Goal: Task Accomplishment & Management: Use online tool/utility

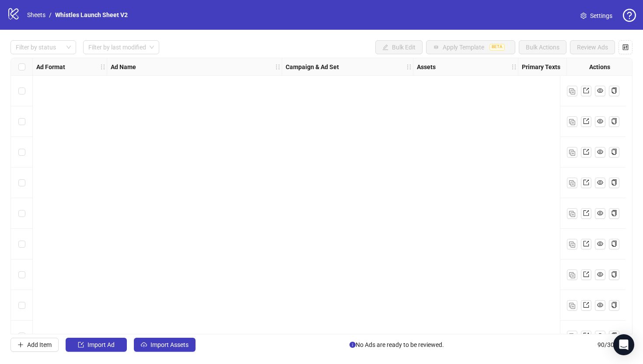
scroll to position [2500, 0]
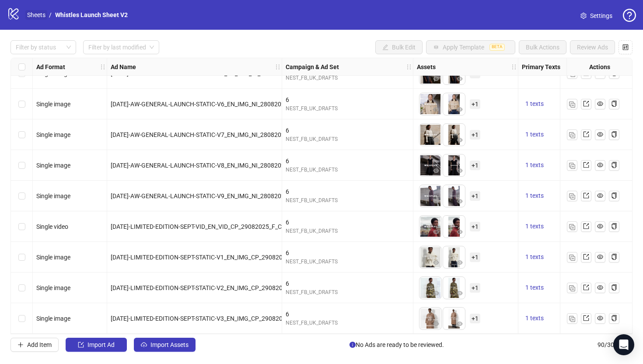
click at [37, 14] on link "Sheets" at bounding box center [36, 15] width 22 height 10
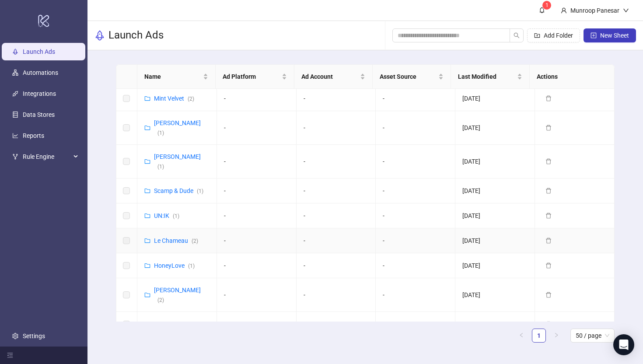
scroll to position [3, 0]
click at [182, 186] on link "Scamp & Dude ( 1 )" at bounding box center [178, 189] width 49 height 7
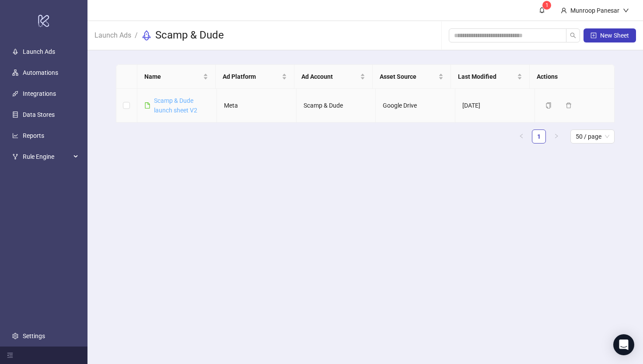
click at [190, 111] on link "Scamp & Dude launch sheet V2" at bounding box center [175, 105] width 43 height 17
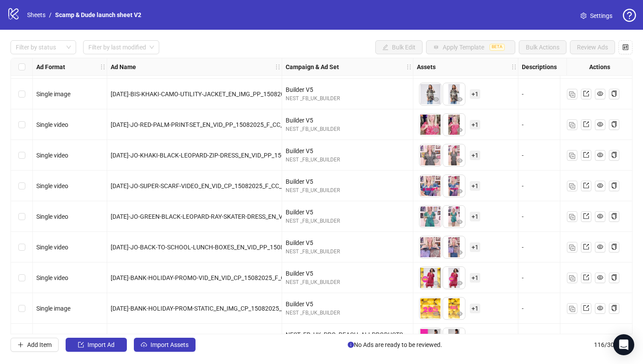
scroll to position [3295, 0]
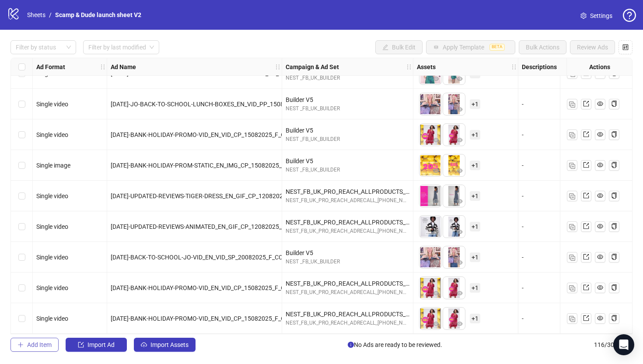
click at [35, 342] on span "Add Item" at bounding box center [39, 344] width 24 height 7
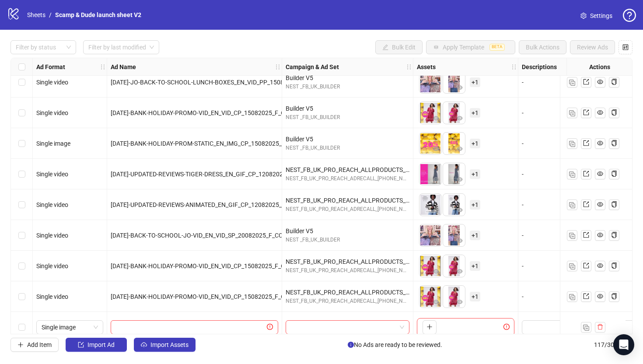
scroll to position [3326, 0]
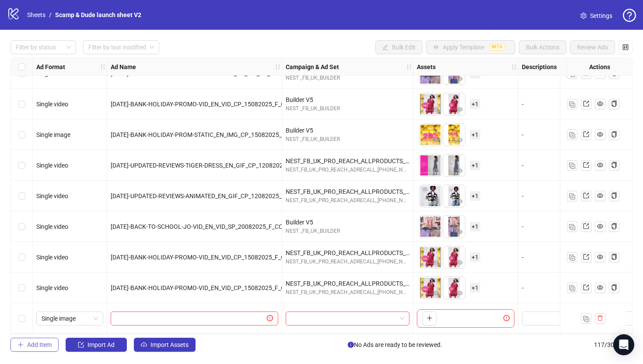
click at [45, 341] on span "Add Item" at bounding box center [39, 344] width 24 height 7
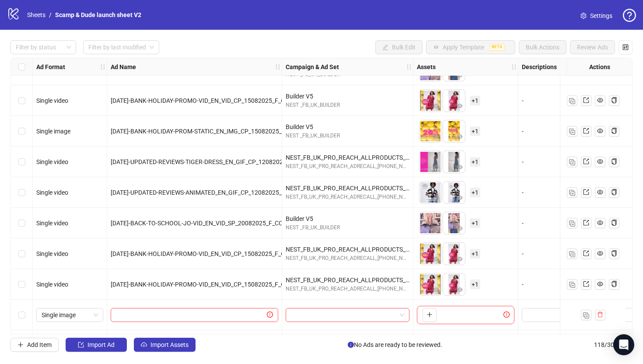
scroll to position [3357, 0]
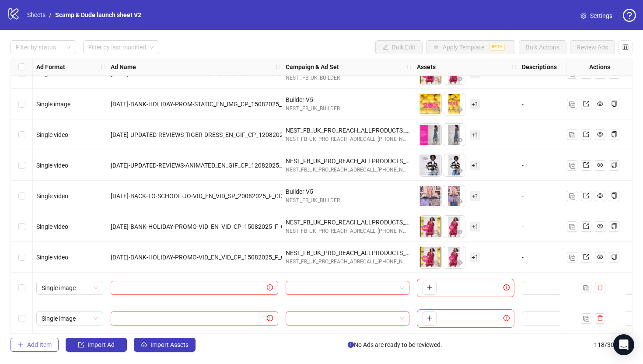
click at [51, 344] on span "Add Item" at bounding box center [39, 344] width 24 height 7
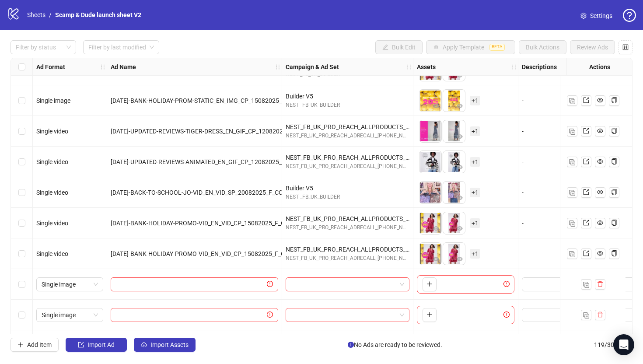
scroll to position [3387, 0]
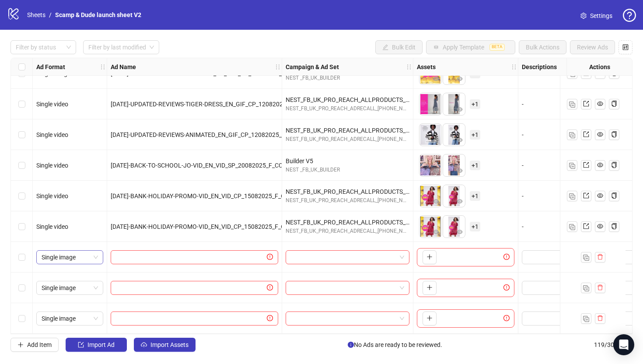
click at [85, 259] on span "Single image" at bounding box center [70, 256] width 56 height 13
click at [87, 256] on span "Single image" at bounding box center [70, 256] width 56 height 13
click at [87, 257] on span "Single image" at bounding box center [70, 256] width 56 height 13
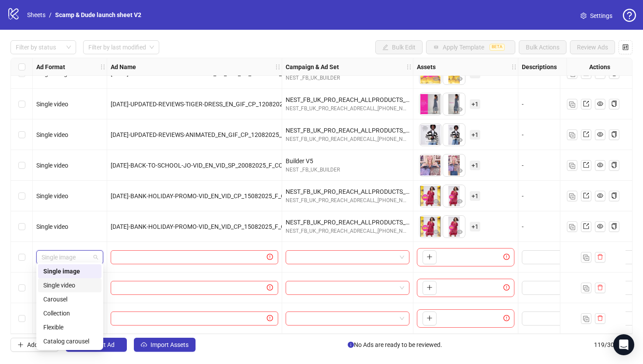
click at [85, 287] on div "Single video" at bounding box center [69, 285] width 53 height 10
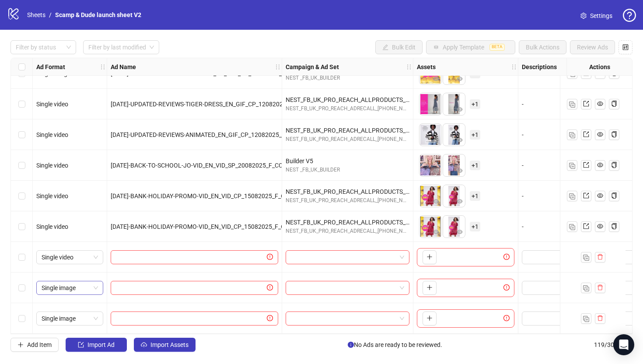
click at [85, 287] on span "Single image" at bounding box center [70, 287] width 56 height 13
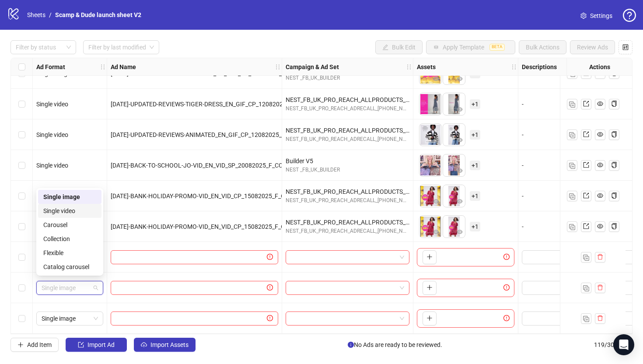
click at [85, 213] on div "Single video" at bounding box center [69, 211] width 53 height 10
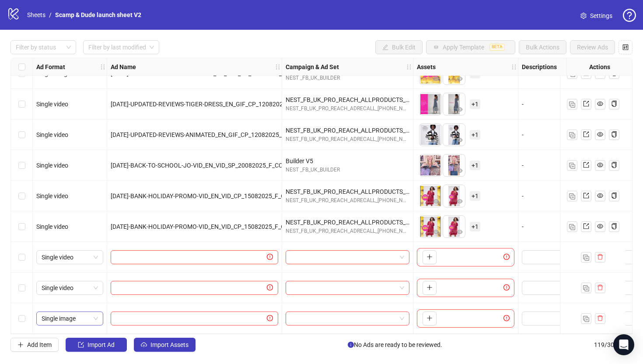
click at [77, 315] on span "Single image" at bounding box center [70, 318] width 56 height 13
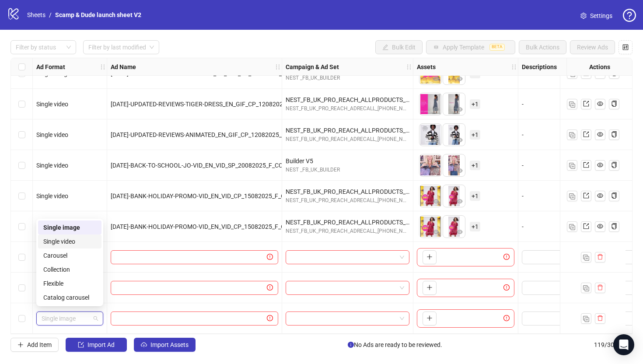
click at [83, 242] on div "Single video" at bounding box center [69, 242] width 53 height 10
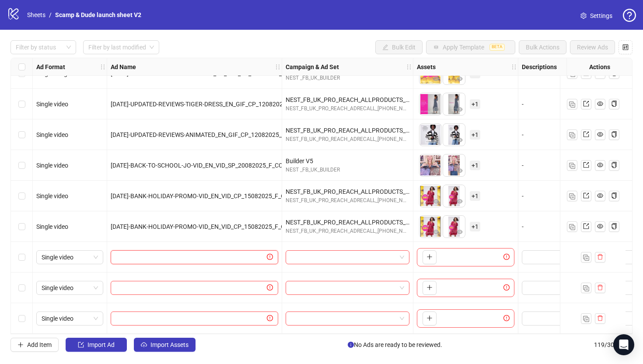
click at [157, 253] on input "text" at bounding box center [190, 257] width 149 height 10
paste input "**********"
type input "**********"
click at [168, 283] on input "text" at bounding box center [190, 288] width 149 height 10
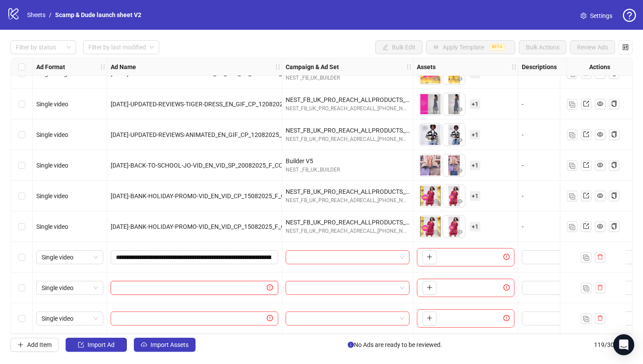
paste input "**********"
type input "**********"
click at [213, 318] on input "text" at bounding box center [190, 318] width 149 height 10
paste input "**********"
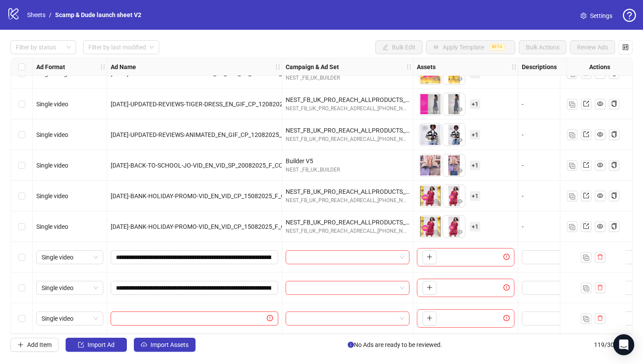
type input "**********"
click at [314, 254] on input "search" at bounding box center [343, 256] width 105 height 13
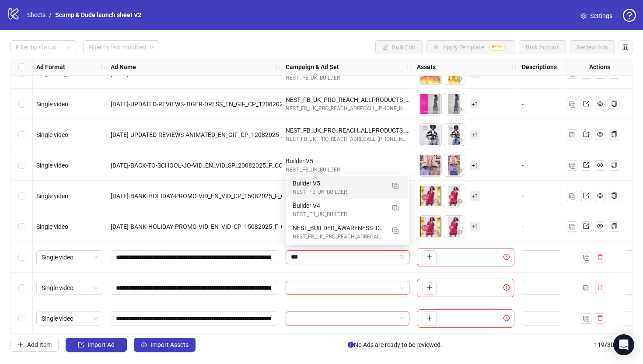
type input "****"
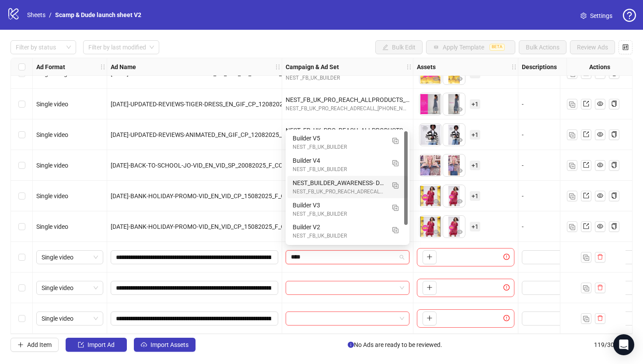
click at [344, 182] on div "NEST_BUILDER_AWARENESS- DO NOT ACTIVATE" at bounding box center [338, 183] width 92 height 10
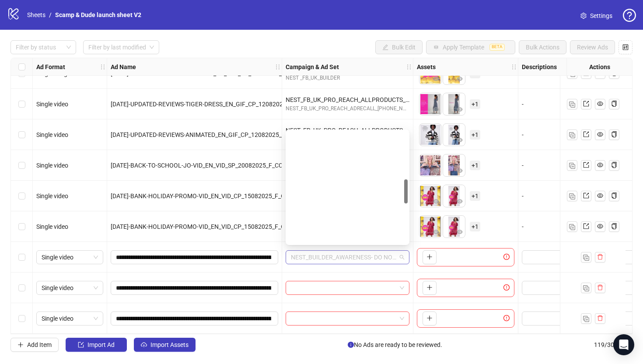
click at [361, 255] on span "NEST_BUILDER_AWARENESS- DO NOT ACTIVATE" at bounding box center [347, 256] width 113 height 13
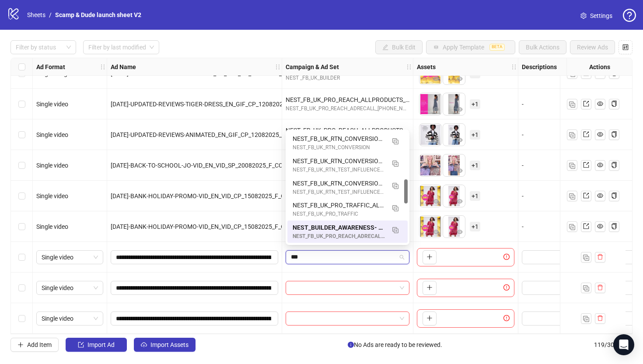
scroll to position [0, 0]
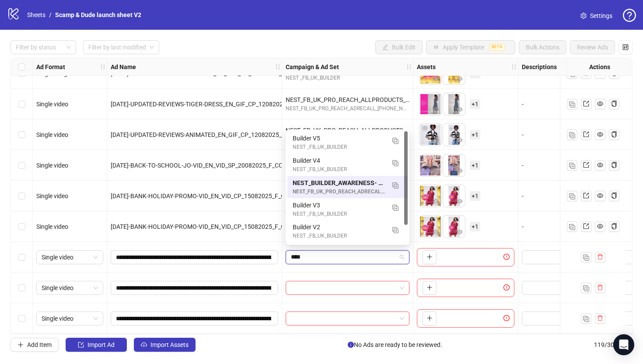
type input "*****"
click at [330, 141] on div "Builder V5" at bounding box center [338, 138] width 92 height 10
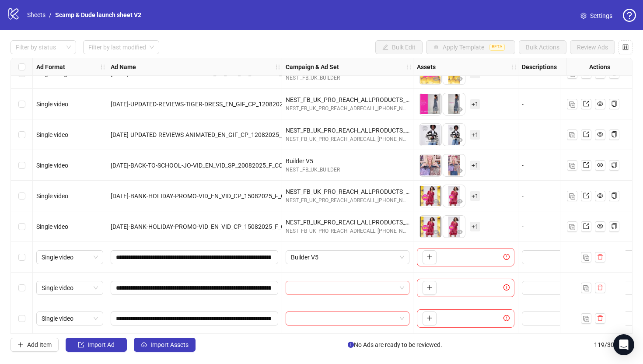
click at [340, 288] on input "search" at bounding box center [343, 287] width 105 height 13
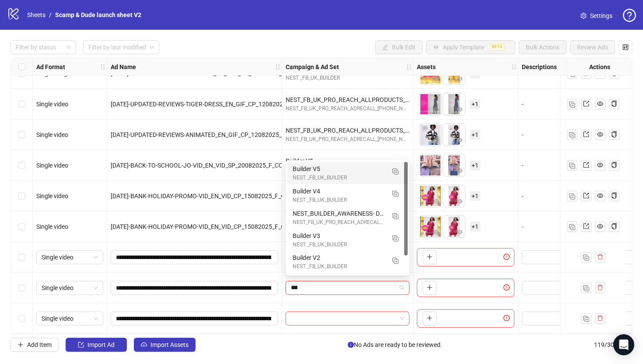
type input "****"
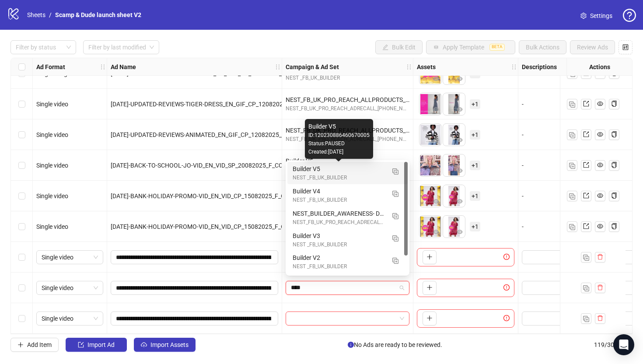
click at [327, 170] on div "Builder V5" at bounding box center [338, 169] width 92 height 10
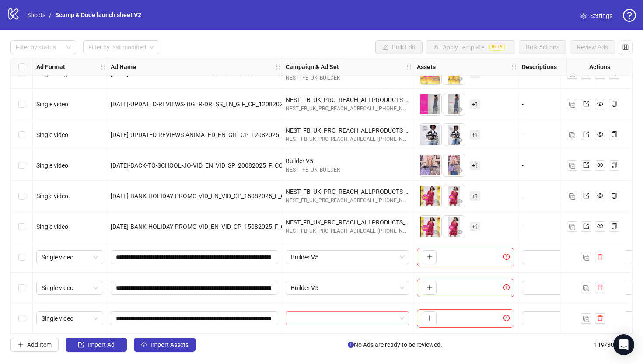
click at [341, 312] on input "search" at bounding box center [343, 318] width 105 height 13
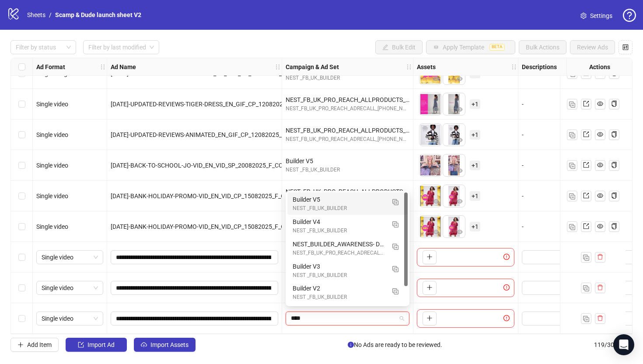
type input "*****"
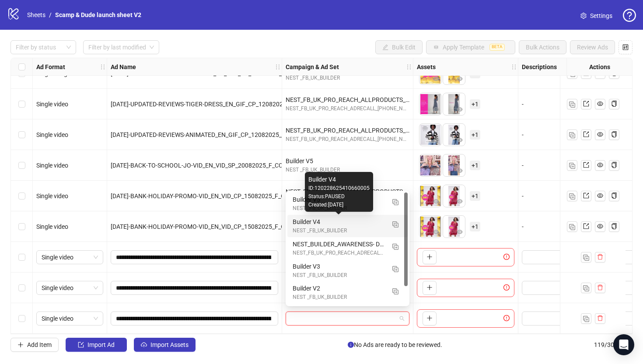
click at [319, 202] on div "Created: [DATE]" at bounding box center [338, 205] width 61 height 8
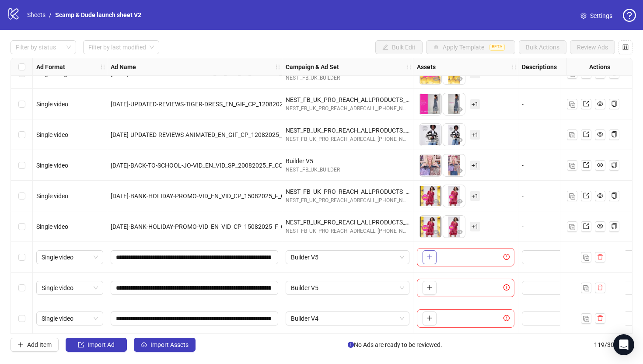
click at [425, 257] on button "button" at bounding box center [429, 257] width 14 height 14
click at [428, 285] on icon "plus" at bounding box center [429, 287] width 6 height 6
click at [431, 315] on icon "plus" at bounding box center [429, 318] width 6 height 6
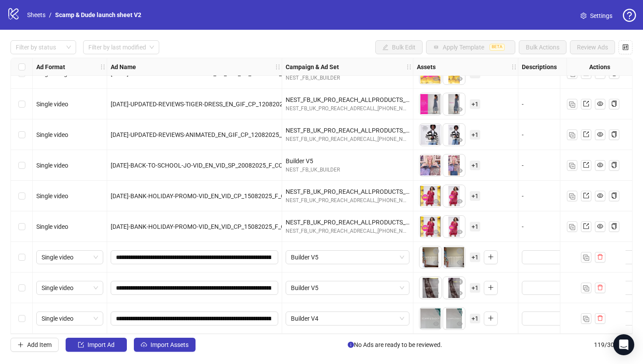
scroll to position [3387, 310]
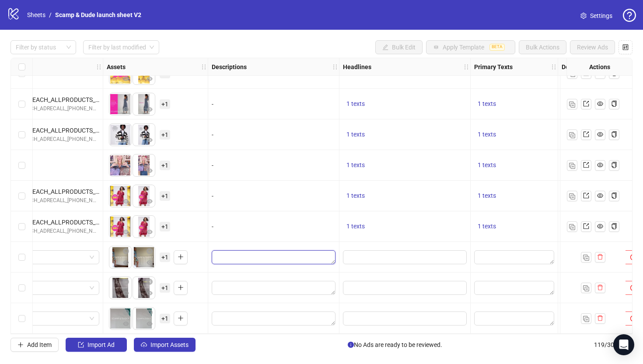
click at [264, 250] on textarea "Edit values" at bounding box center [274, 257] width 124 height 14
click at [499, 259] on textarea "Edit values" at bounding box center [514, 257] width 80 height 14
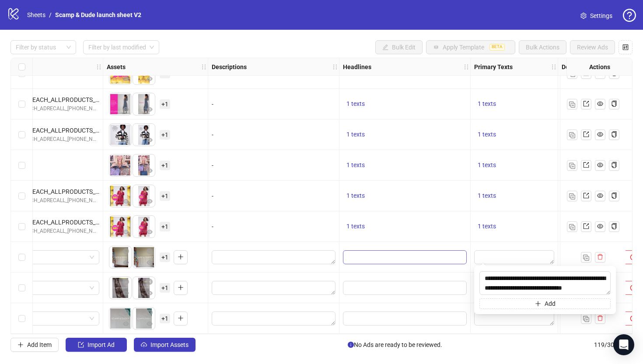
scroll to position [7, 0]
type textarea "**********"
click at [438, 299] on div at bounding box center [404, 287] width 131 height 31
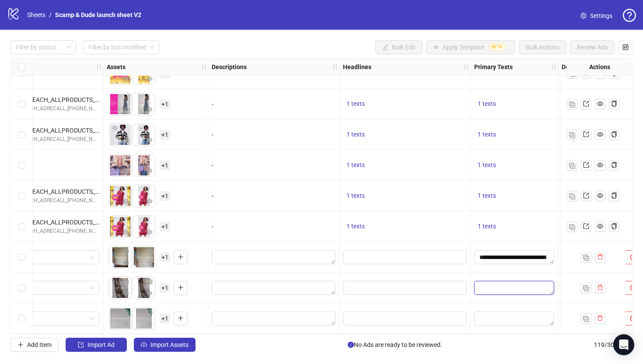
click at [494, 291] on textarea "Edit values" at bounding box center [514, 288] width 80 height 14
click at [494, 289] on textarea "Edit values" at bounding box center [514, 288] width 80 height 14
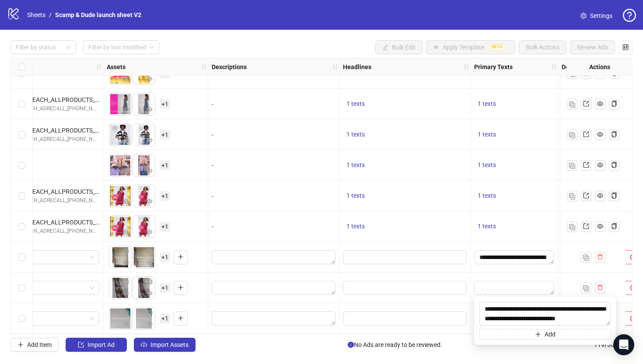
type textarea "**********"
click at [462, 296] on div at bounding box center [404, 287] width 131 height 31
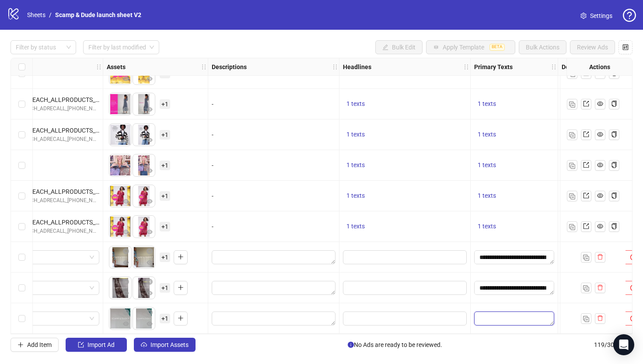
click at [490, 315] on textarea "Edit values" at bounding box center [514, 318] width 80 height 14
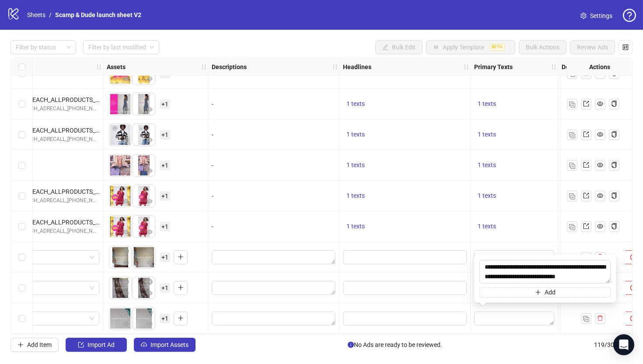
type textarea "**********"
click at [365, 254] on input "Edit values" at bounding box center [403, 257] width 111 height 10
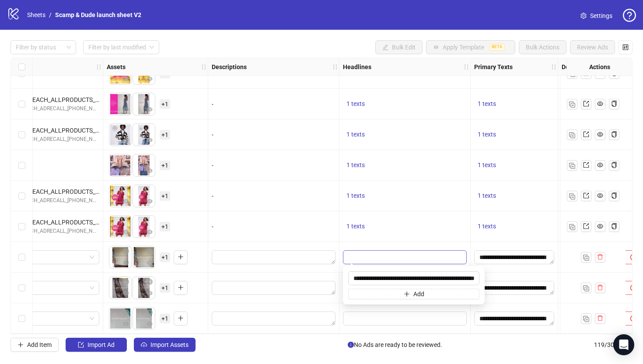
scroll to position [0, 22]
type input "**********"
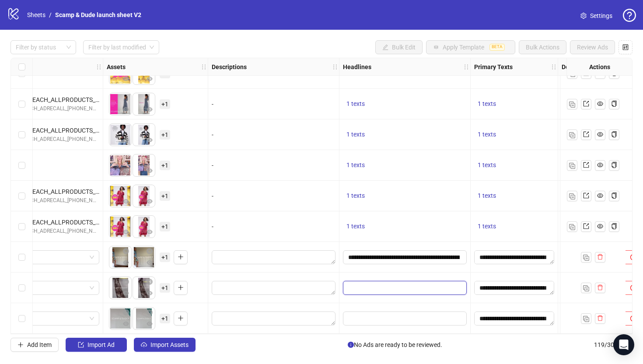
click at [367, 288] on input "Edit values" at bounding box center [403, 288] width 111 height 10
type input "**********"
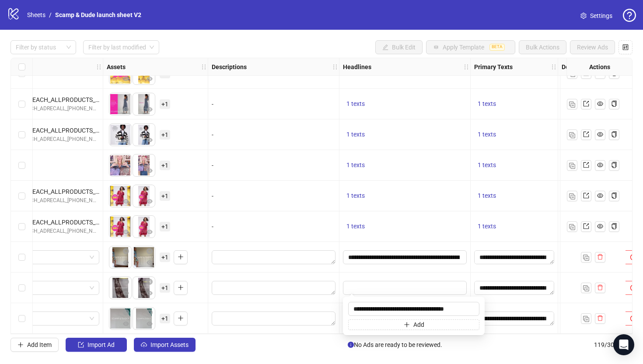
click at [362, 291] on div at bounding box center [404, 287] width 131 height 31
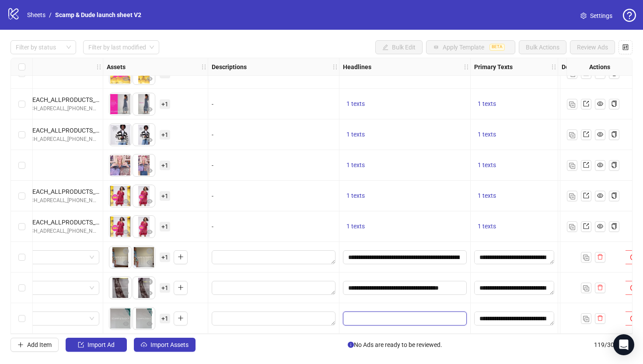
click at [349, 314] on input "Edit values" at bounding box center [403, 318] width 111 height 10
type input "**********"
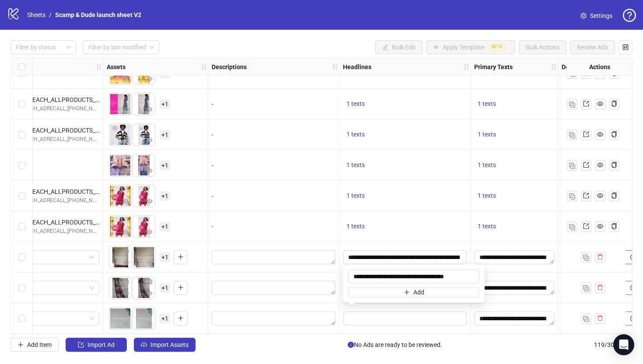
click at [330, 303] on div at bounding box center [273, 318] width 131 height 31
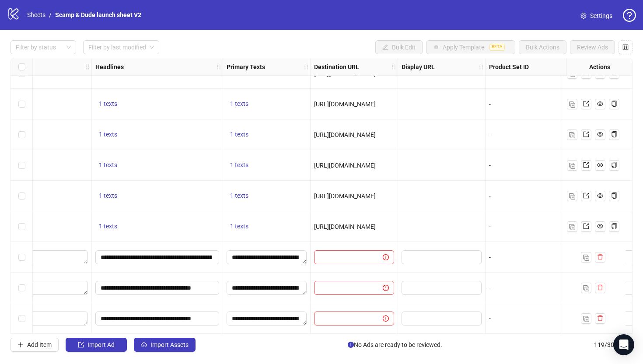
scroll to position [3387, 621]
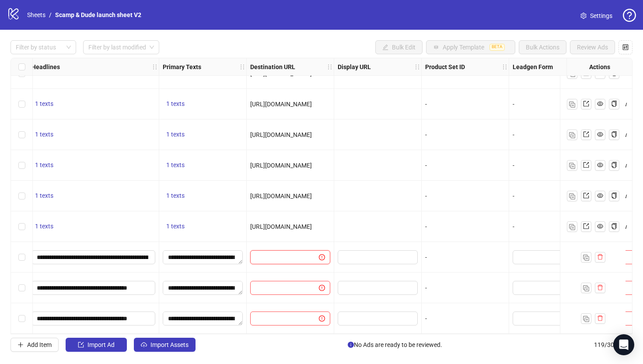
click at [277, 252] on input "text" at bounding box center [280, 257] width 51 height 10
paste input "**********"
type input "**********"
click at [266, 283] on input "text" at bounding box center [280, 288] width 51 height 10
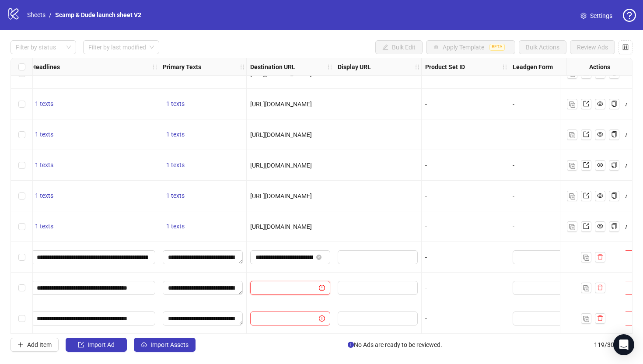
paste input "**********"
type input "**********"
click at [274, 313] on input "text" at bounding box center [280, 318] width 51 height 10
paste input "**********"
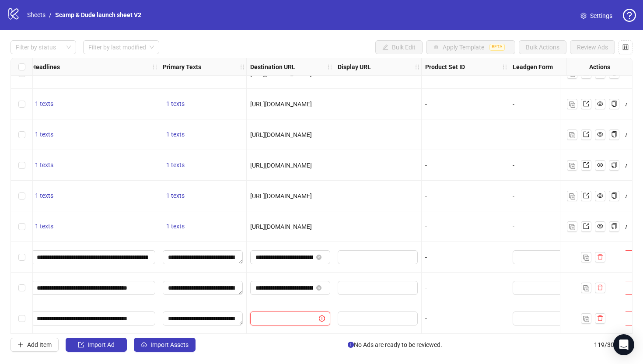
type input "**********"
drag, startPoint x: 317, startPoint y: 334, endPoint x: 371, endPoint y: 334, distance: 53.8
click at [371, 335] on div "Filter by status Filter by last modified Bulk Edit Apply Template BETA Bulk Act…" at bounding box center [321, 196] width 643 height 332
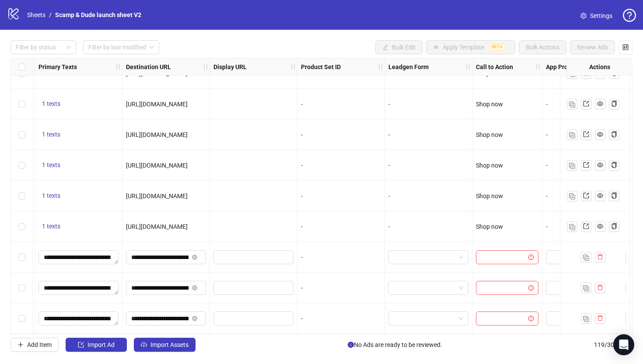
scroll to position [3387, 815]
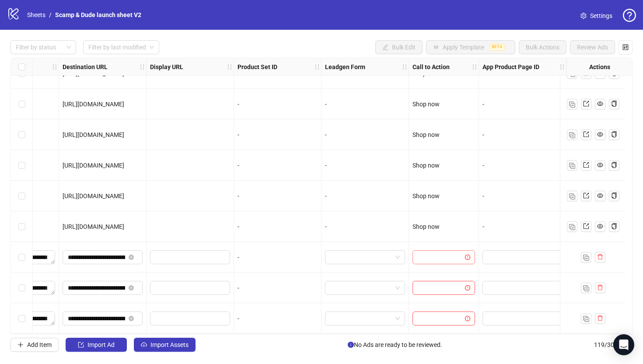
click at [423, 258] on input "search" at bounding box center [439, 256] width 44 height 13
type input "****"
click at [417, 283] on input "search" at bounding box center [439, 287] width 44 height 13
type input "****"
click at [430, 313] on input "search" at bounding box center [439, 318] width 44 height 13
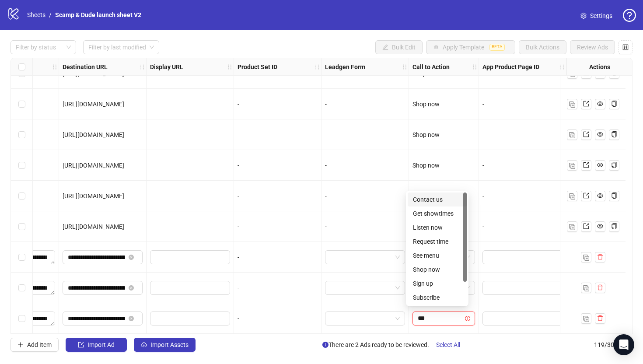
type input "****"
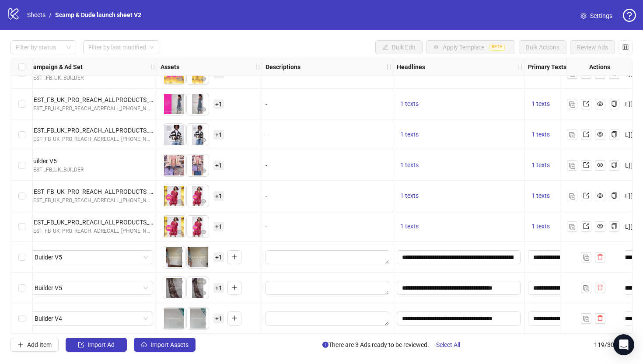
scroll to position [3387, 152]
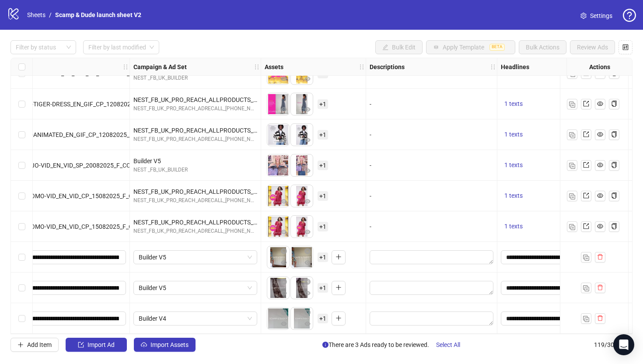
click at [323, 252] on span "+ 1" at bounding box center [322, 257] width 10 height 10
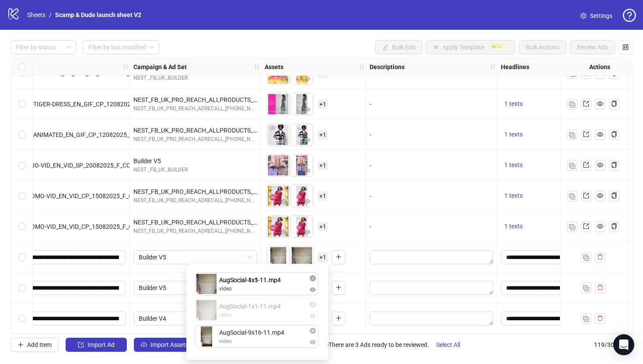
drag, startPoint x: 264, startPoint y: 314, endPoint x: 261, endPoint y: 295, distance: 19.0
click at [261, 294] on div "AugSocial-4x5-11.mp4 video AugSocial-1x1-11.mp4 video AugSocial-9x16-11.mp4 vid…" at bounding box center [256, 312] width 131 height 86
drag, startPoint x: 264, startPoint y: 336, endPoint x: 265, endPoint y: 311, distance: 25.0
click at [265, 312] on div "AugSocial-1x1-11.mp4 video AugSocial-4x5-11.mp4 video AugSocial-9x16-11.mp4 vid…" at bounding box center [256, 312] width 131 height 86
click at [357, 274] on div "To pick up a draggable item, press the space bar. While dragging, use the arrow…" at bounding box center [312, 287] width 97 height 27
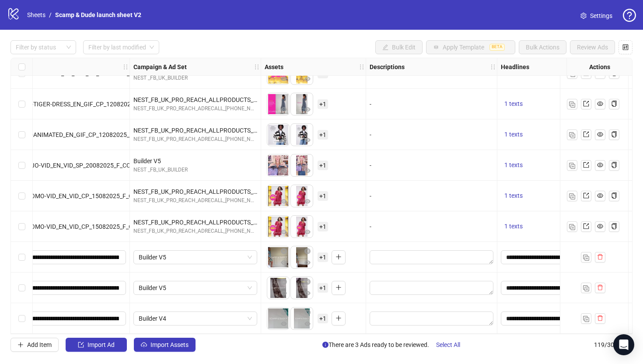
click at [323, 283] on span "+ 1" at bounding box center [322, 288] width 10 height 10
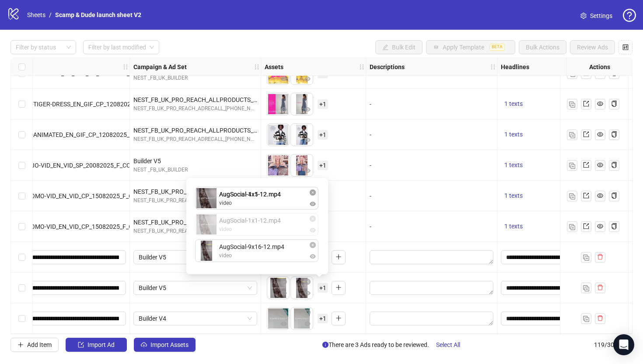
drag, startPoint x: 247, startPoint y: 248, endPoint x: 253, endPoint y: 211, distance: 37.5
click at [253, 200] on div "AugSocial-4x5-12.mp4 video AugSocial-9x16-12.mp4 video AugSocial-1x1-12.mp4 vid…" at bounding box center [256, 226] width 131 height 86
click at [255, 235] on div "AugSocial-1x1-12.mp4 video AugSocial-4x5-12.mp4 video AugSocial-9x16-12.mp4 vid…" at bounding box center [256, 226] width 131 height 86
click at [337, 296] on div "To pick up a draggable item, press the space bar. While dragging, use the arrow…" at bounding box center [312, 287] width 97 height 27
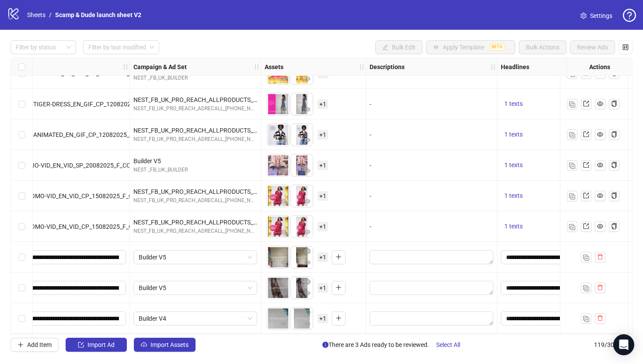
click at [324, 318] on span "+ 1" at bounding box center [322, 318] width 10 height 10
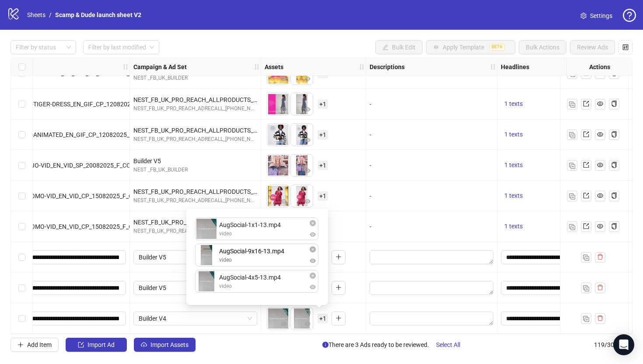
drag, startPoint x: 261, startPoint y: 278, endPoint x: 282, endPoint y: 271, distance: 22.9
click at [260, 254] on div "AugSocial-1x1-13.mp4 video AugSocial-4x5-13.mp4 video AugSocial-9x16-13.mp4 vid…" at bounding box center [256, 257] width 131 height 86
click at [342, 296] on div "To pick up a draggable item, press the space bar. While dragging, use the arrow…" at bounding box center [312, 287] width 97 height 27
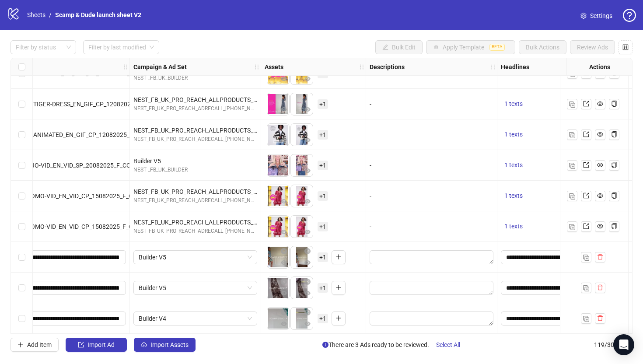
click at [587, 14] on link "Settings" at bounding box center [596, 16] width 46 height 14
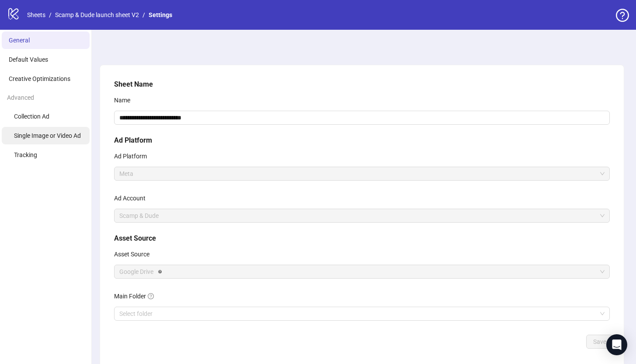
click at [52, 134] on span "Single Image or Video Ad" at bounding box center [47, 135] width 67 height 7
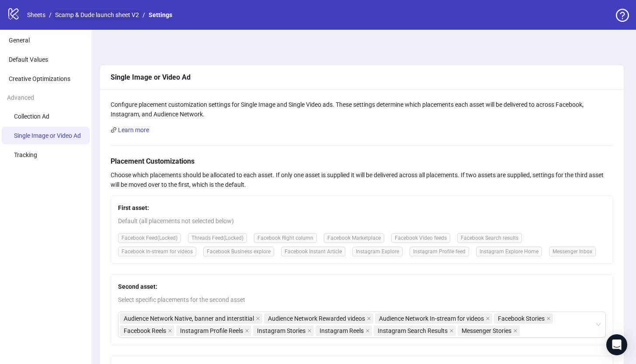
click at [97, 12] on link "Scamp & Dude launch sheet V2" at bounding box center [96, 15] width 87 height 10
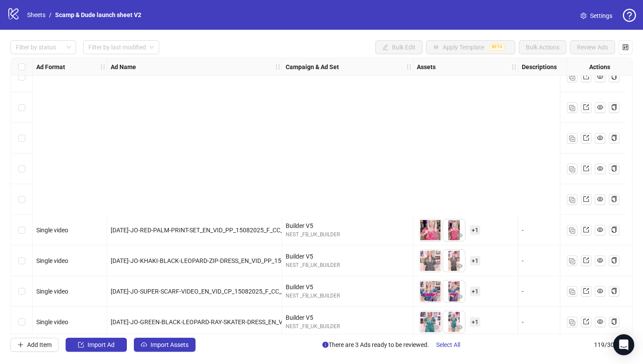
scroll to position [3387, 0]
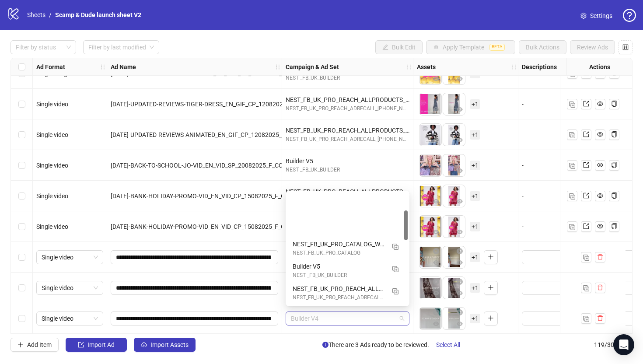
click at [313, 317] on span "Builder V4" at bounding box center [347, 318] width 113 height 13
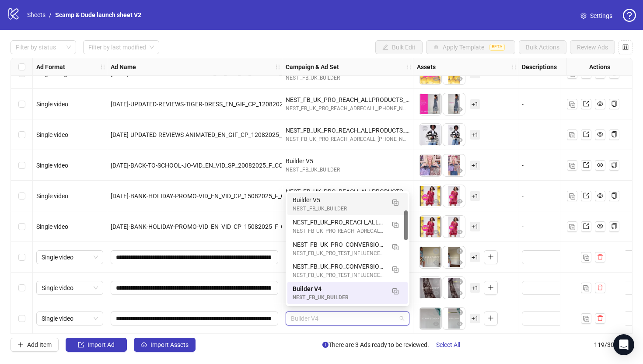
click at [325, 202] on div "Builder V5" at bounding box center [338, 200] width 92 height 10
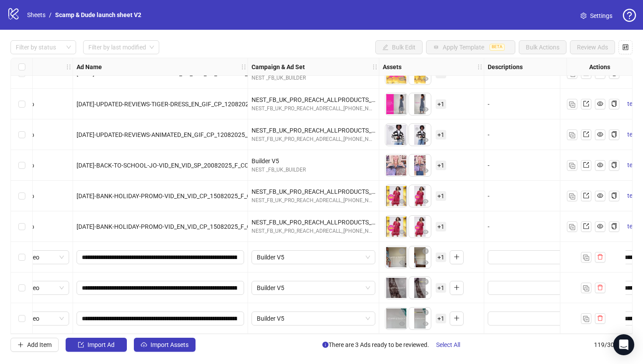
scroll to position [3387, 147]
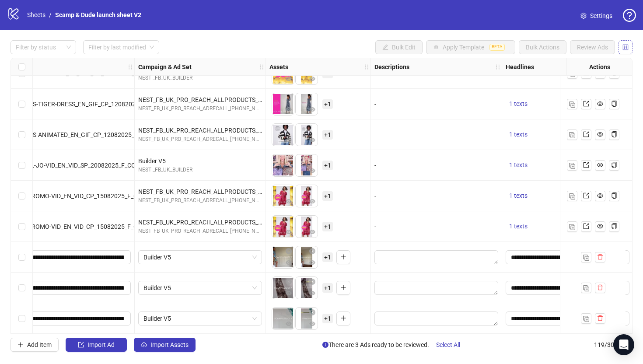
click at [626, 44] on icon "control" at bounding box center [625, 47] width 6 height 6
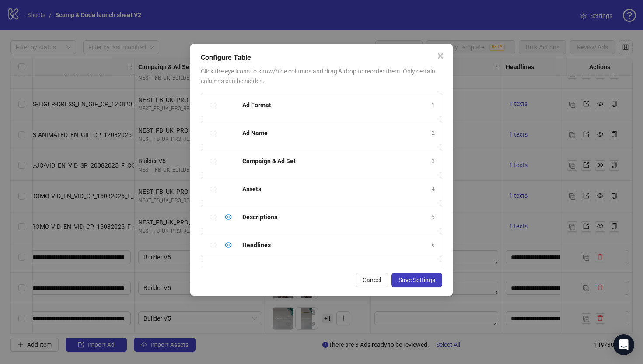
click at [231, 217] on icon "eye" at bounding box center [228, 216] width 7 height 5
click at [415, 285] on button "Save Settings" at bounding box center [416, 280] width 51 height 14
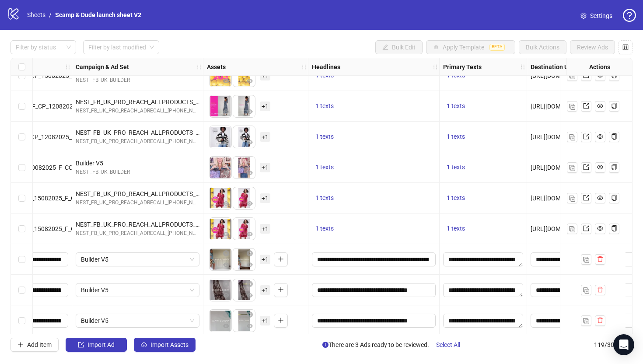
scroll to position [3387, 210]
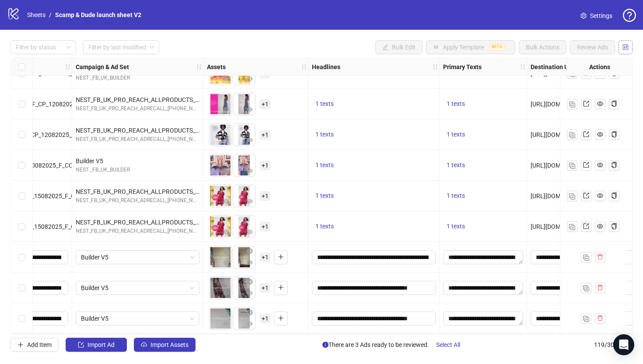
click at [630, 42] on button "button" at bounding box center [625, 47] width 14 height 14
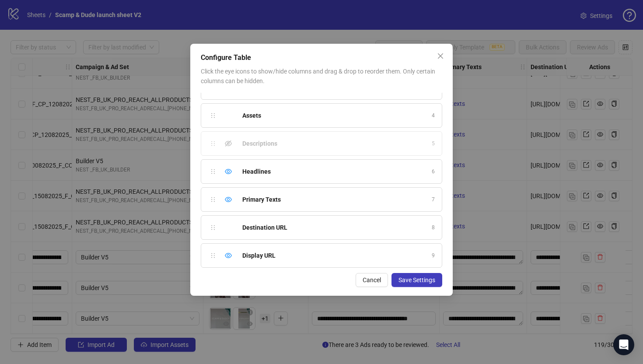
scroll to position [74, 0]
drag, startPoint x: 212, startPoint y: 198, endPoint x: 213, endPoint y: 172, distance: 25.4
click at [213, 172] on div "Ad Format 1 Ad Name 2 Campaign & Ad Set 3 Assets 4 Descriptions 5 Headlines 6 P…" at bounding box center [321, 180] width 241 height 175
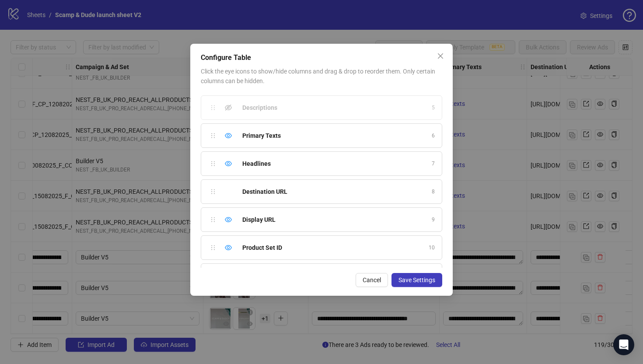
scroll to position [110, 0]
click at [224, 219] on div "Hide column" at bounding box center [228, 219] width 10 height 10
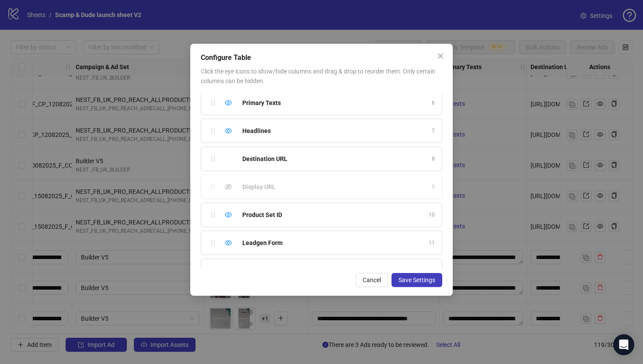
scroll to position [189, 0]
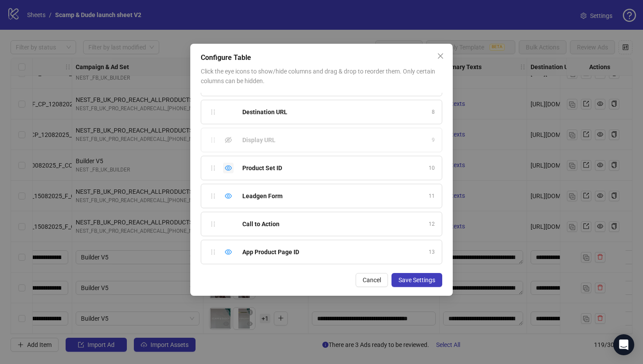
click at [229, 168] on icon "eye" at bounding box center [228, 167] width 7 height 5
click at [228, 195] on icon "eye" at bounding box center [228, 195] width 7 height 5
click at [228, 248] on icon "eye" at bounding box center [228, 251] width 7 height 7
click at [413, 277] on span "Save Settings" at bounding box center [416, 279] width 37 height 7
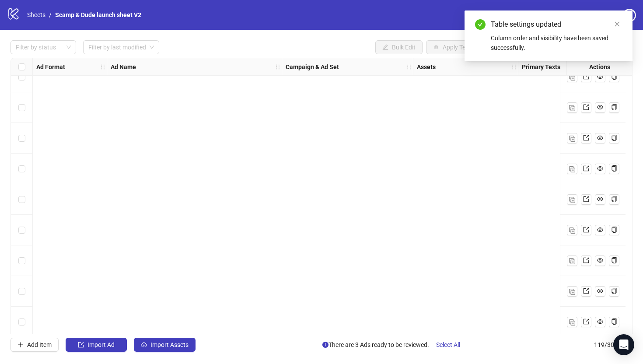
scroll to position [3387, 0]
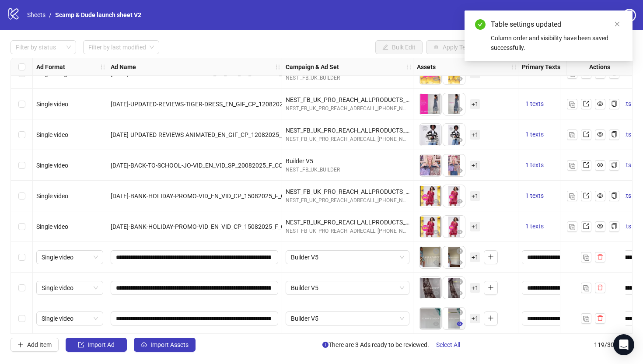
click at [456, 343] on span "Select All" at bounding box center [448, 344] width 24 height 7
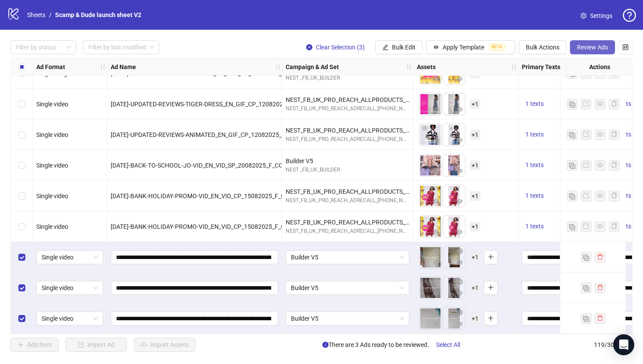
click at [601, 44] on span "Review Ads" at bounding box center [592, 47] width 31 height 7
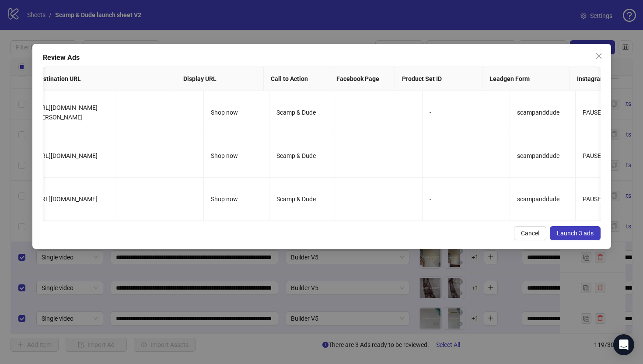
scroll to position [0, 0]
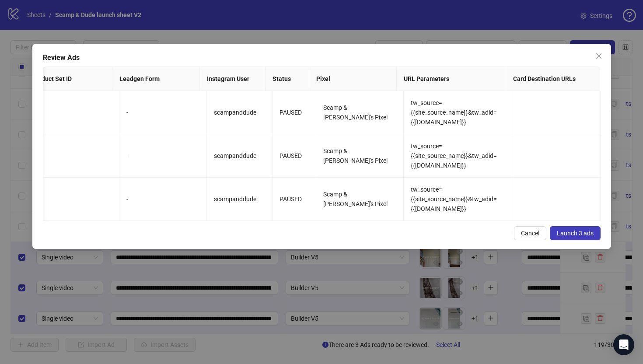
click at [575, 237] on span "Launch 3 ads" at bounding box center [575, 233] width 37 height 7
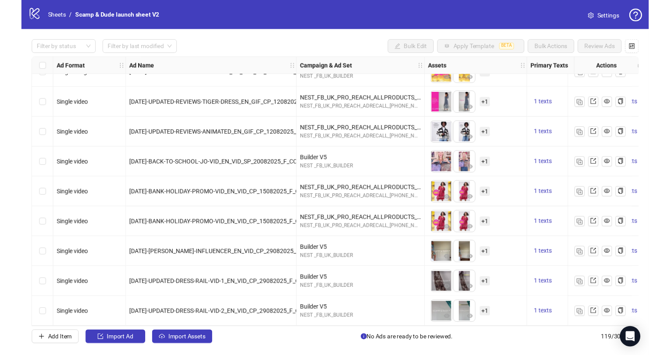
scroll to position [3387, 0]
